Goal: Task Accomplishment & Management: Complete application form

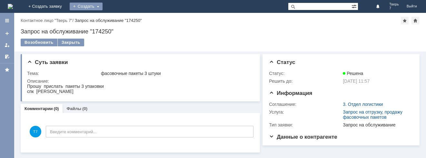
click at [103, 8] on div "Создать" at bounding box center [86, 7] width 33 height 8
click at [120, 19] on link "Заявка" at bounding box center [95, 19] width 49 height 8
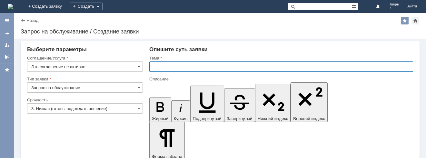
click at [152, 69] on input "text" at bounding box center [281, 67] width 264 height 10
type input "оч"
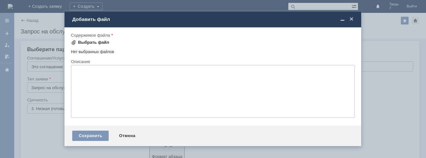
click at [91, 40] on div "Выбрать файл" at bounding box center [93, 42] width 31 height 5
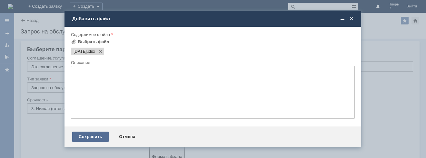
click at [83, 136] on div "Сохранить" at bounding box center [90, 137] width 36 height 10
